Goal: Navigation & Orientation: Find specific page/section

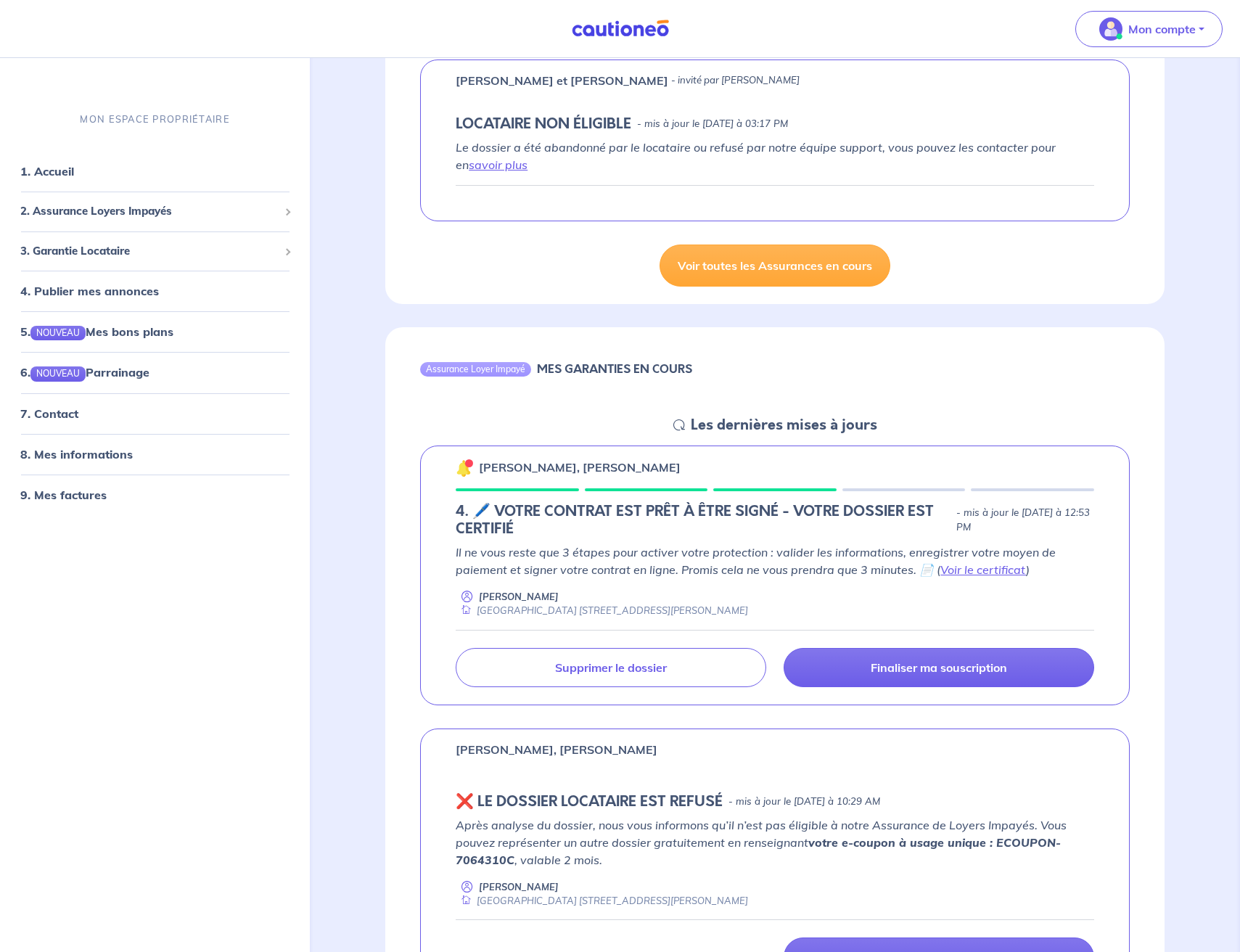
scroll to position [254, 0]
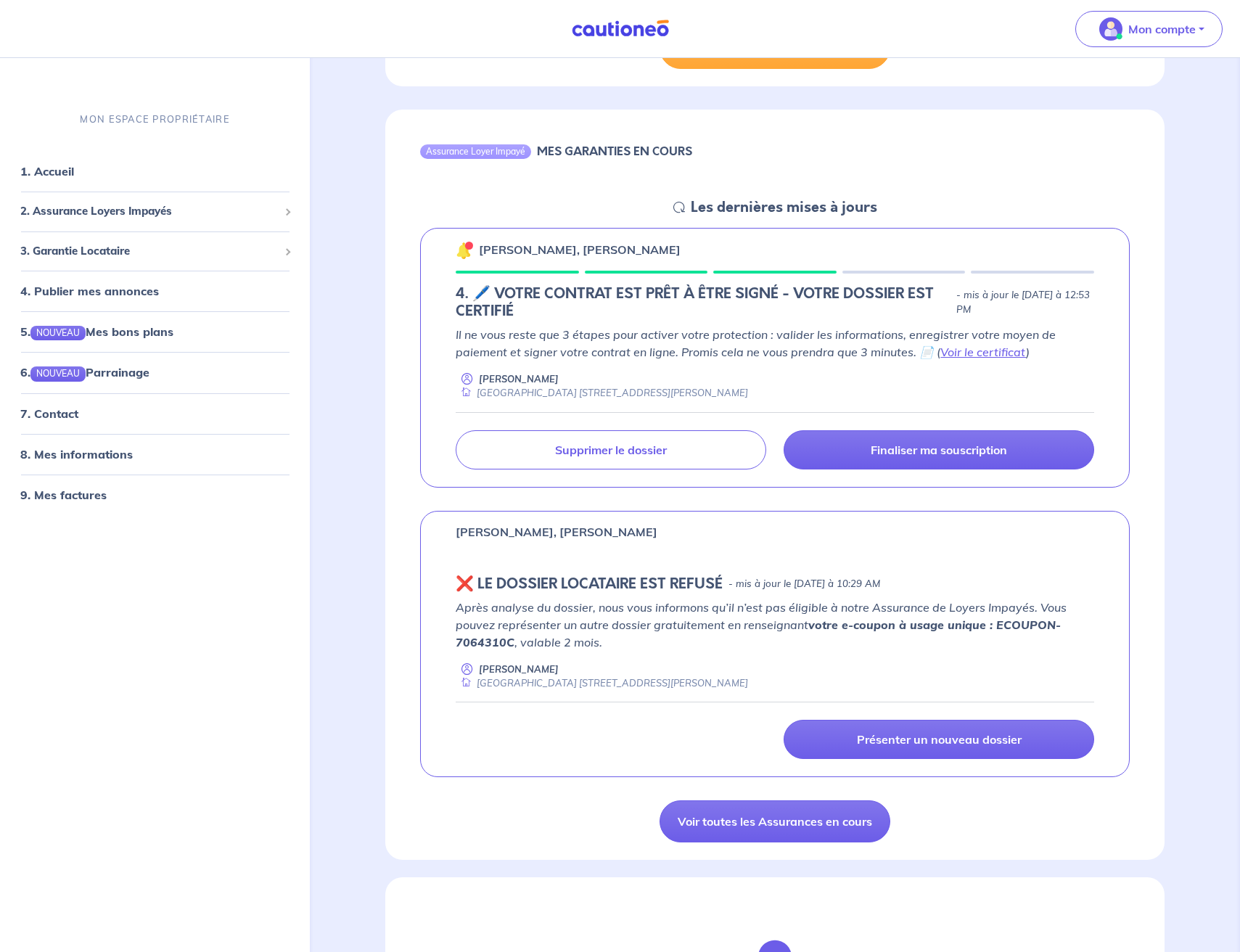
scroll to position [336, 0]
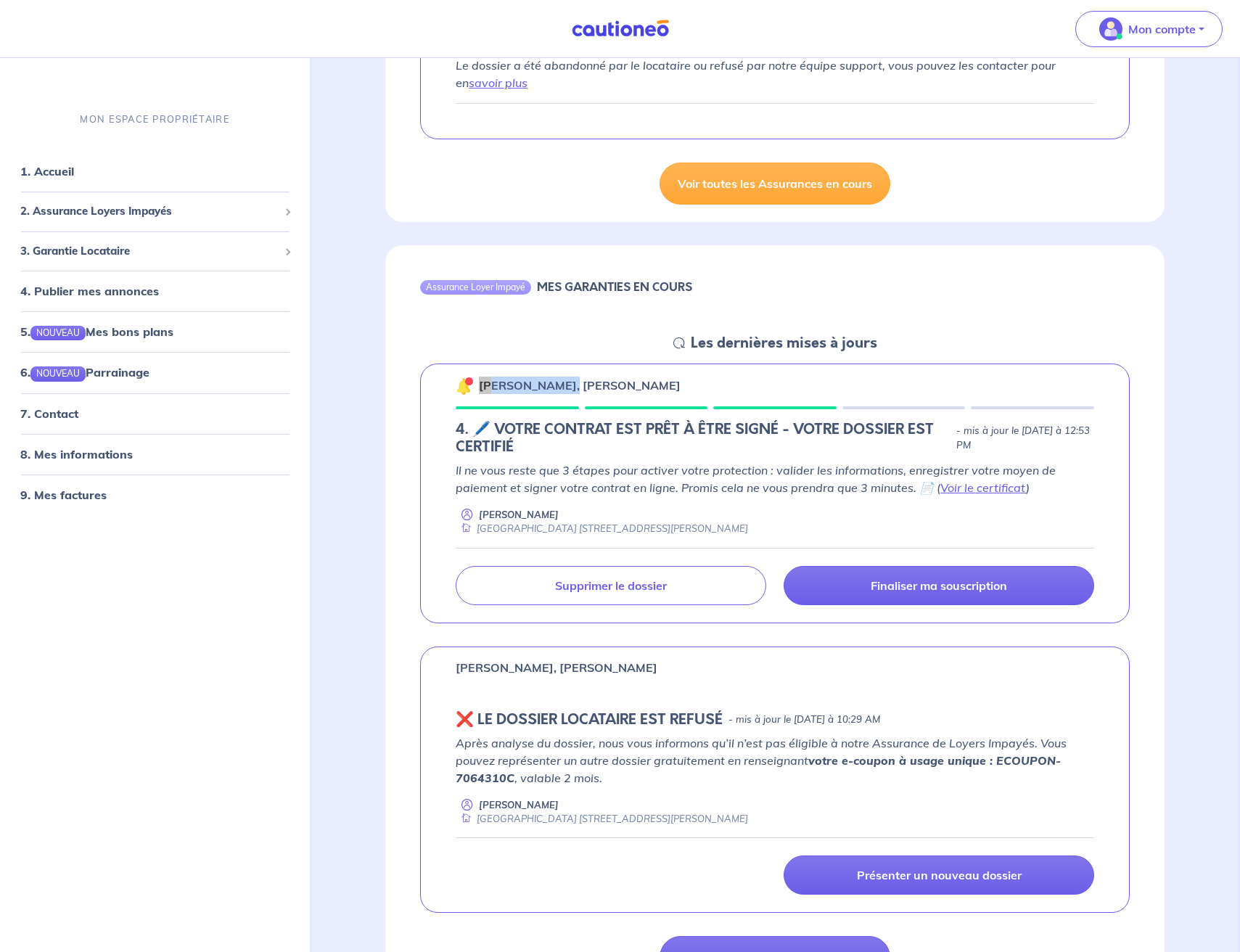
drag, startPoint x: 478, startPoint y: 382, endPoint x: 580, endPoint y: 382, distance: 102.0
click at [580, 382] on p "[PERSON_NAME], [PERSON_NAME]" at bounding box center [580, 385] width 202 height 18
click at [579, 388] on p "[PERSON_NAME], [PERSON_NAME]" at bounding box center [580, 385] width 202 height 18
drag, startPoint x: 580, startPoint y: 382, endPoint x: 480, endPoint y: 388, distance: 100.2
click at [480, 388] on p "[PERSON_NAME], [PERSON_NAME]" at bounding box center [580, 385] width 202 height 18
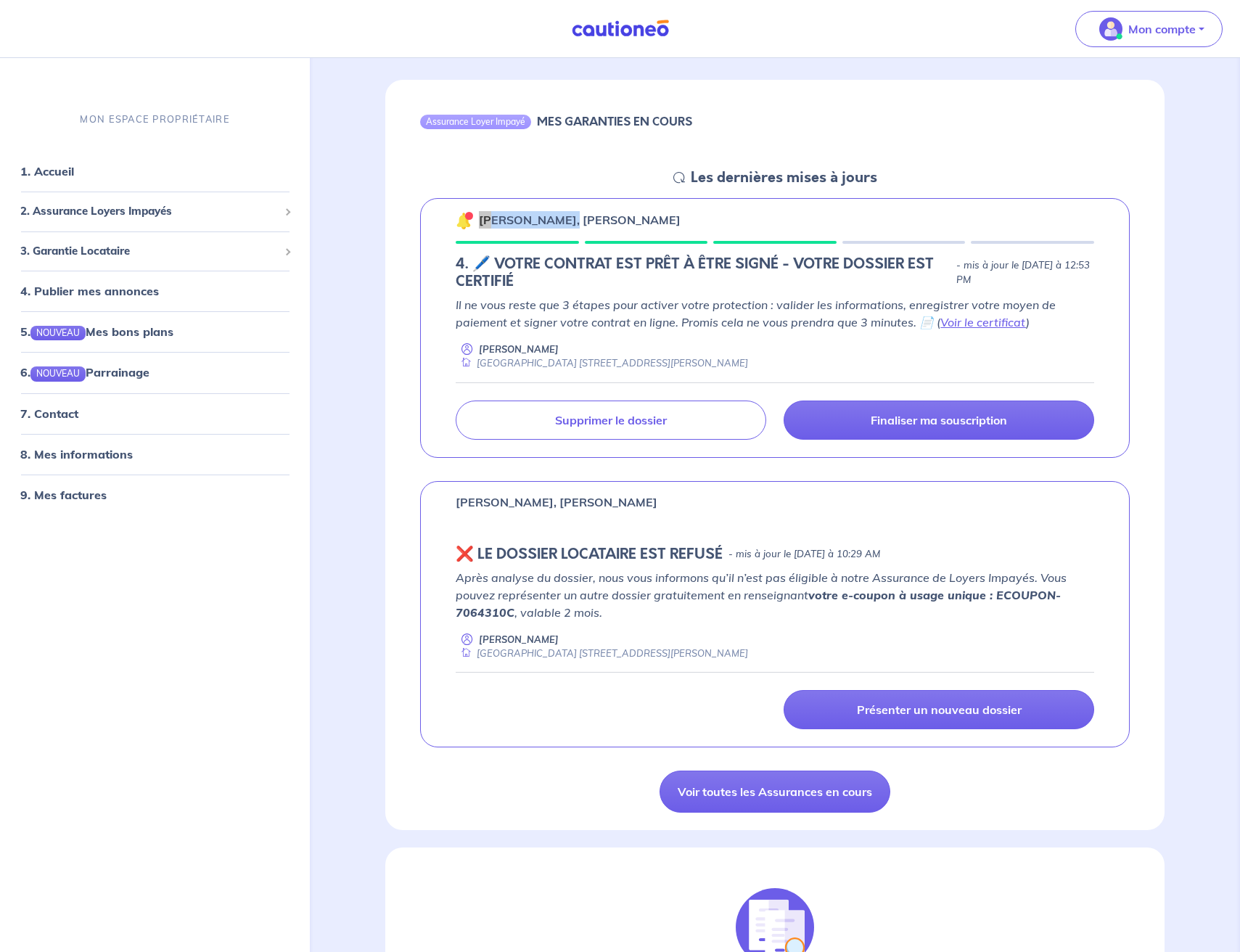
scroll to position [511, 0]
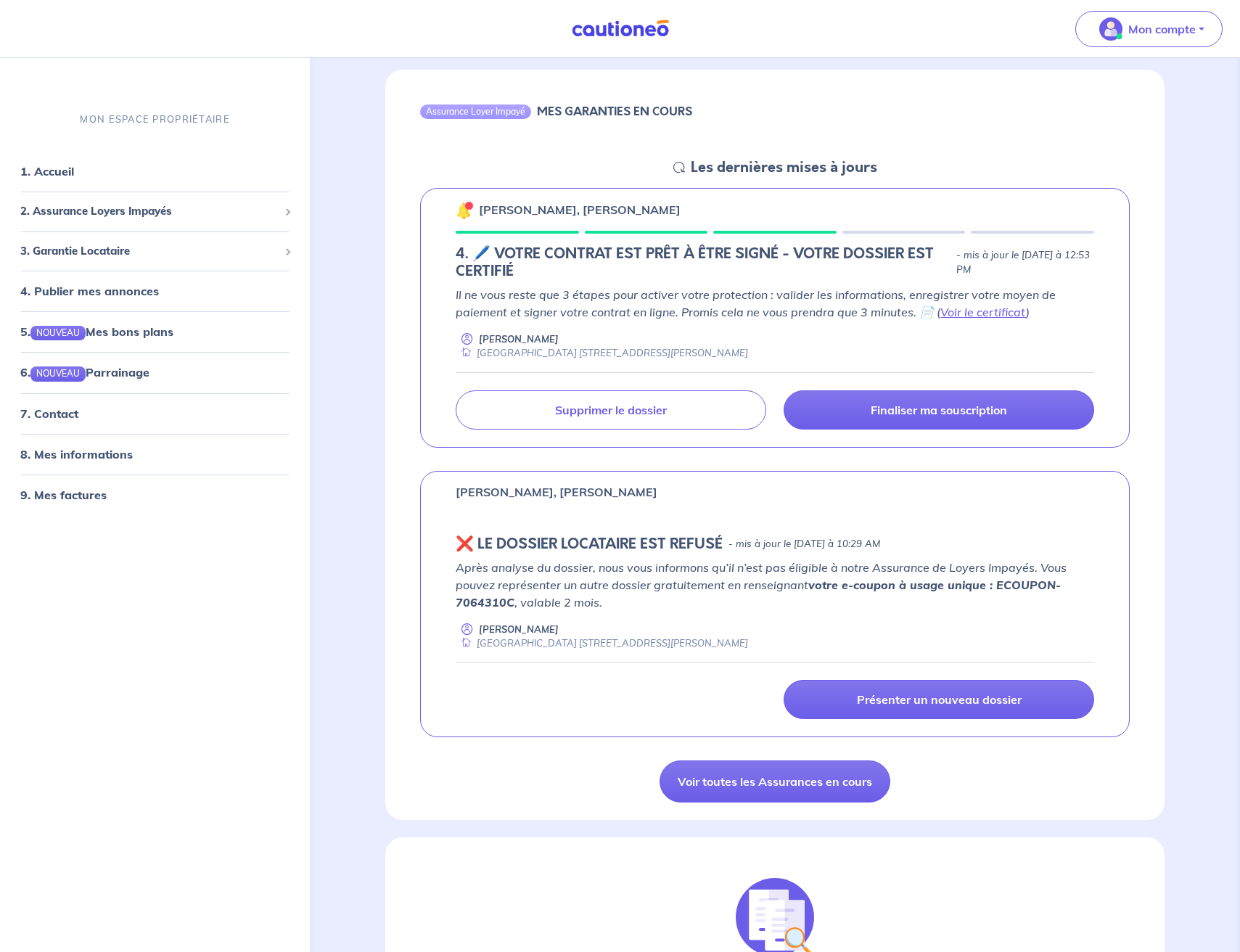
drag, startPoint x: 754, startPoint y: 354, endPoint x: 745, endPoint y: 339, distance: 17.5
click at [740, 338] on div "Pascal Huynh Bobigny 505 - 16 Rue Dian Fossey 93000 Bobigny" at bounding box center [775, 346] width 638 height 29
click at [745, 339] on div "Pascal Huynh Bobigny 505 - 16 Rue Dian Fossey 93000 Bobigny" at bounding box center [775, 346] width 638 height 29
drag, startPoint x: 732, startPoint y: 352, endPoint x: 751, endPoint y: 362, distance: 21.5
click at [751, 362] on div "Il ne vous reste que 3 étapes pour activer votre protection : valider les infor…" at bounding box center [775, 358] width 638 height 144
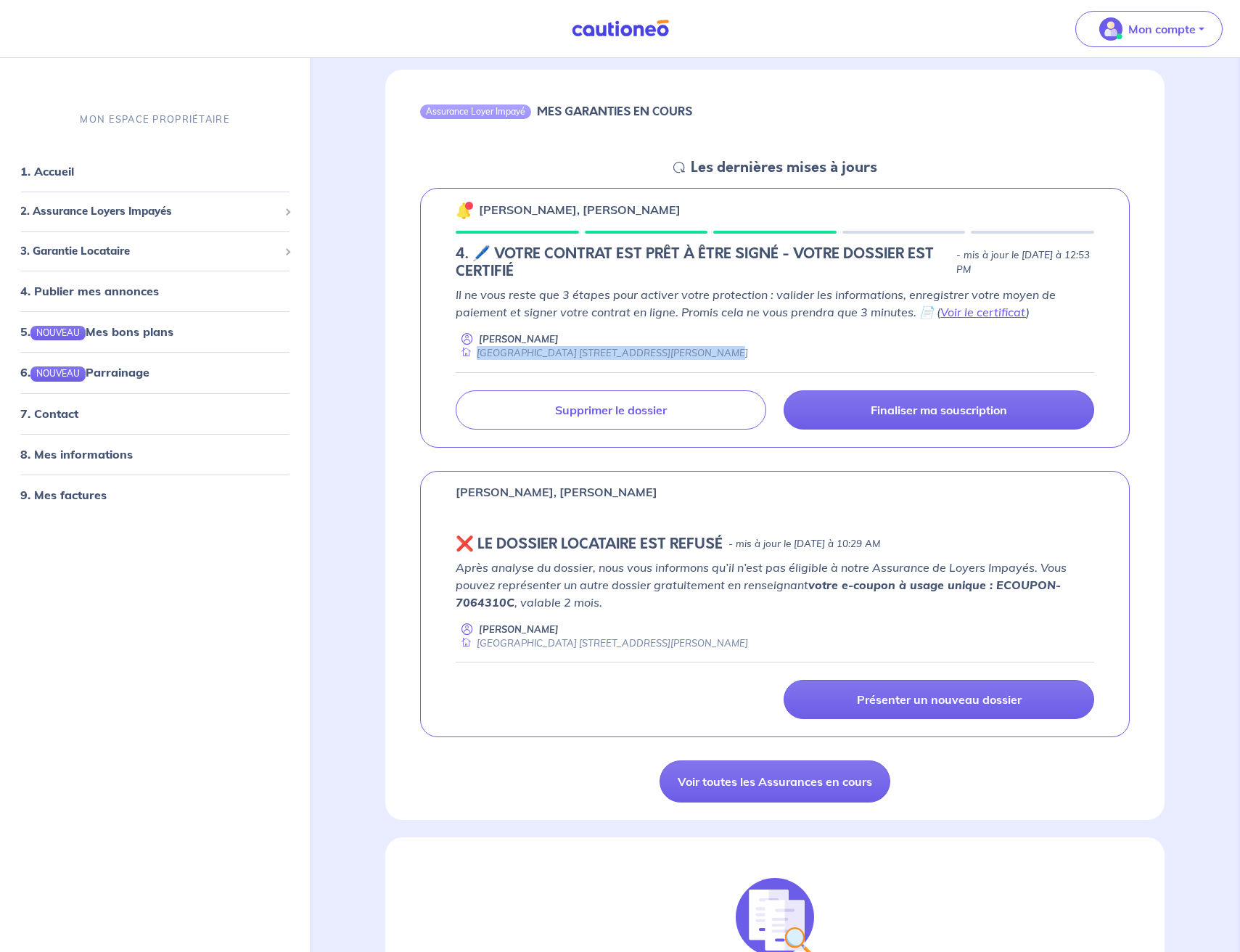
click at [748, 356] on div "Pascal Huynh Bobigny 505 - 16 Rue Dian Fossey 93000 Bobigny" at bounding box center [775, 346] width 638 height 29
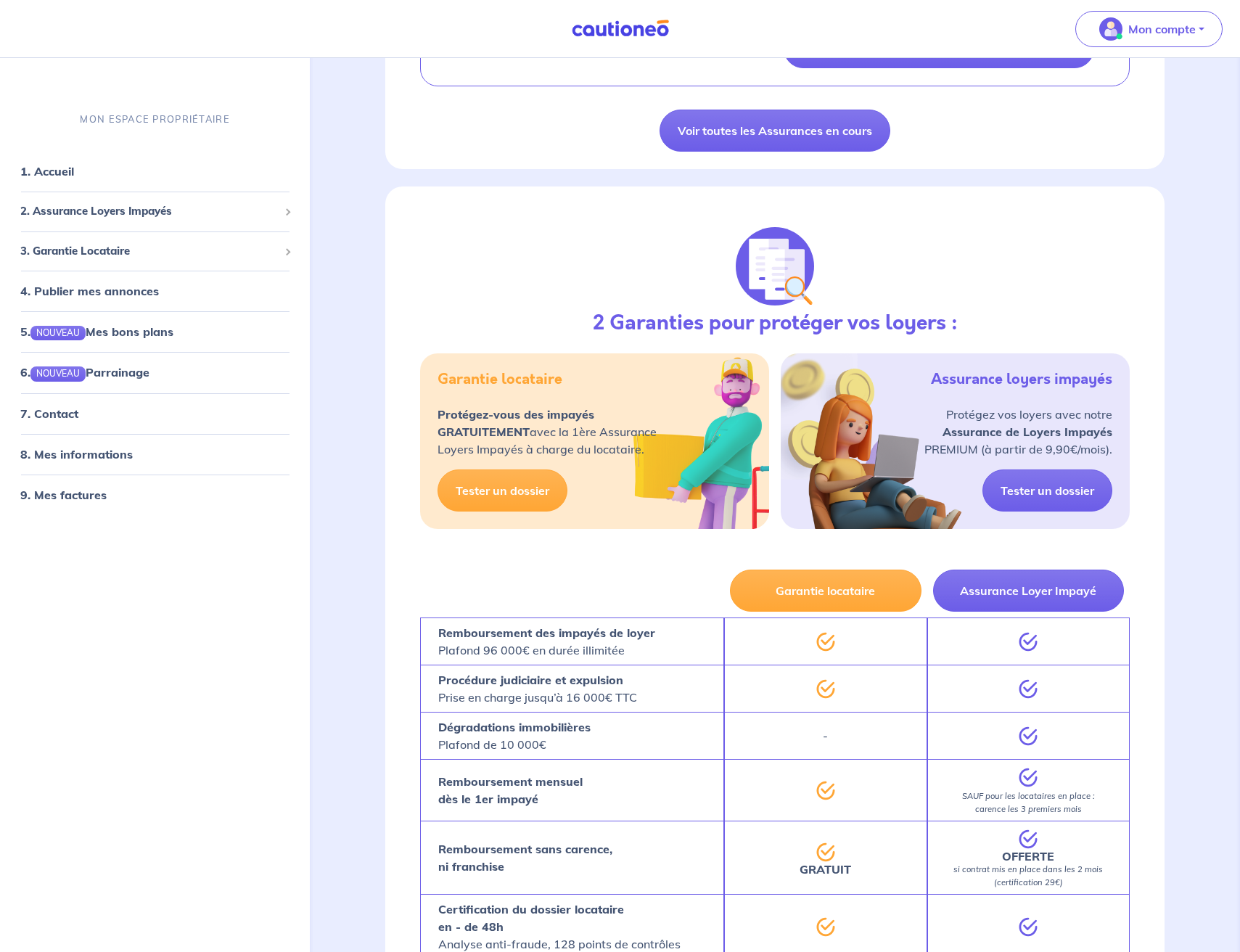
scroll to position [1169, 0]
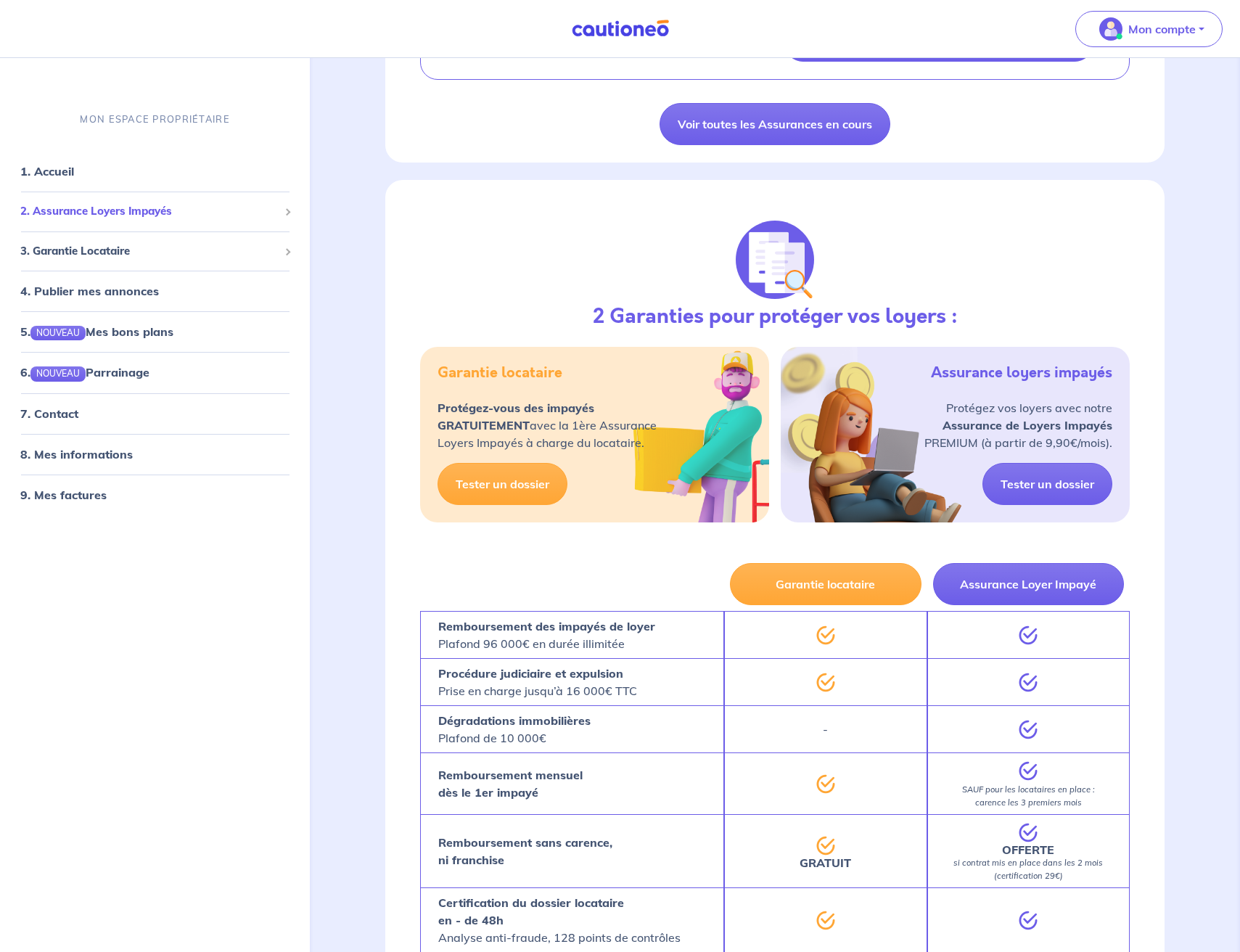
click at [52, 191] on li "2. Assurance Loyers Impayés Souscrire Suivre mes dossiers Mes contrats signés D…" at bounding box center [155, 211] width 299 height 40
click at [52, 174] on link "1. Accueil" at bounding box center [47, 172] width 53 height 15
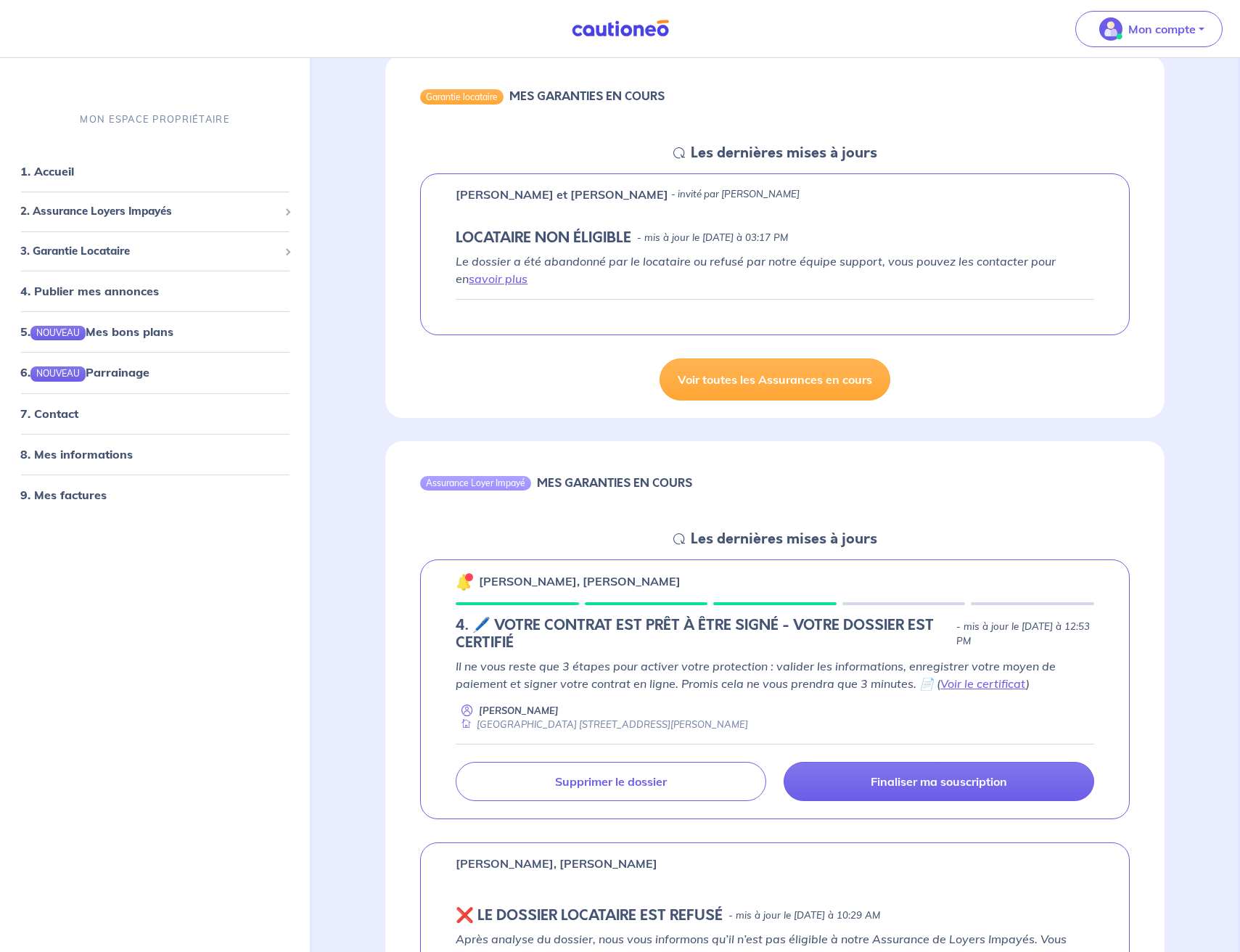
scroll to position [0, 0]
